Goal: Task Accomplishment & Management: Use online tool/utility

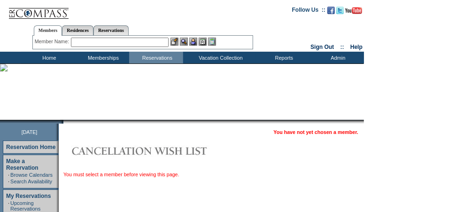
click at [104, 41] on input "text" at bounding box center [120, 42] width 98 height 9
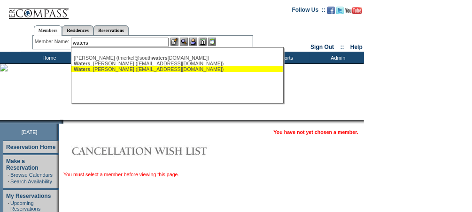
click at [155, 71] on div "Waters , Phoebe (aknapp@exclusiveresorts.com)" at bounding box center [177, 69] width 207 height 6
type input "Waters, Phoebe (aknapp@exclusiveresorts.com)"
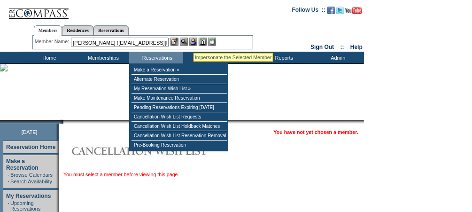
click at [194, 41] on img at bounding box center [193, 42] width 8 height 8
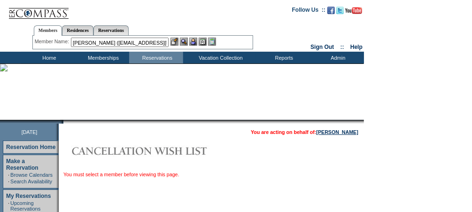
scroll to position [11, 0]
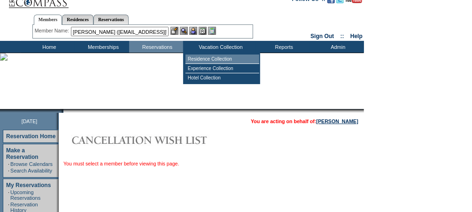
click at [213, 58] on td "Residence Collection" at bounding box center [223, 59] width 74 height 9
